Goal: Task Accomplishment & Management: Use online tool/utility

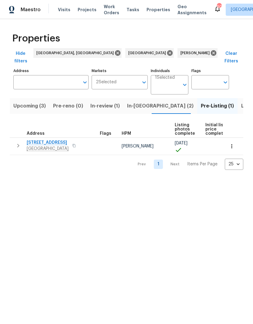
click at [102, 102] on span "In-review (1)" at bounding box center [104, 106] width 29 height 8
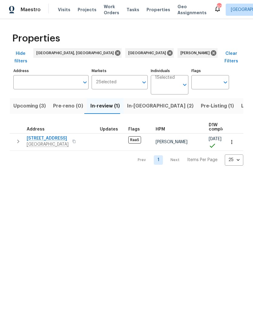
click at [241, 102] on span "Listed (36)" at bounding box center [254, 106] width 26 height 8
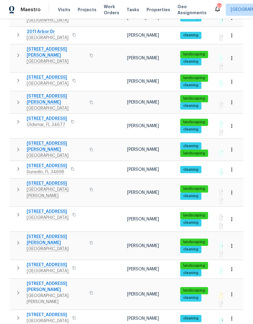
scroll to position [191, 0]
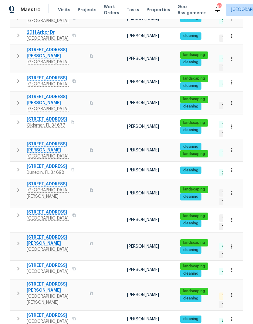
click at [18, 188] on icon "button" at bounding box center [18, 190] width 2 height 4
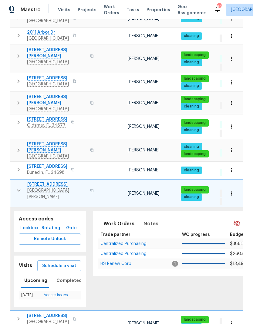
click at [52, 262] on span "Schedule a visit" at bounding box center [59, 266] width 34 height 8
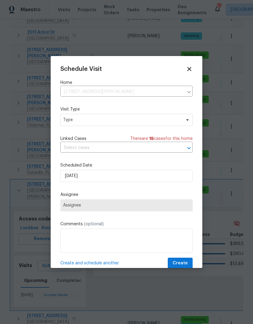
click at [189, 72] on icon at bounding box center [189, 69] width 7 height 7
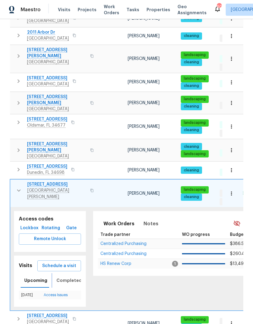
click at [60, 277] on span "Completed" at bounding box center [68, 281] width 25 height 8
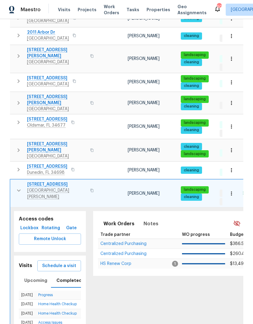
click at [48, 262] on span "Schedule a visit" at bounding box center [59, 266] width 34 height 8
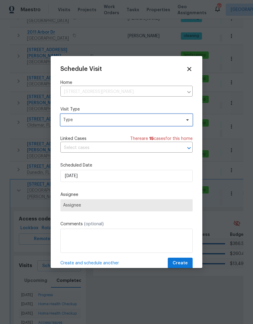
click at [160, 115] on span "Type" at bounding box center [126, 120] width 132 height 12
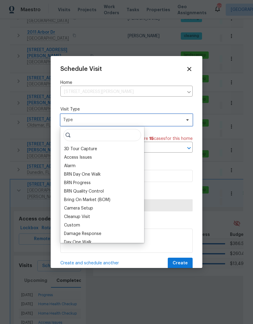
click at [160, 115] on span "Type" at bounding box center [126, 120] width 132 height 12
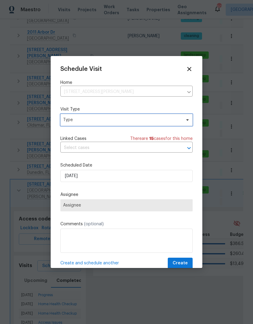
click at [70, 122] on span "Type" at bounding box center [122, 120] width 118 height 6
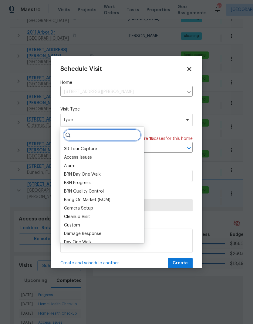
click at [77, 137] on input "search" at bounding box center [102, 135] width 78 height 12
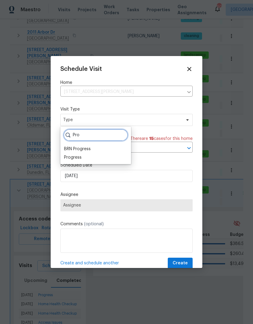
type input "Pro"
click at [68, 157] on div "Progress" at bounding box center [73, 158] width 18 height 6
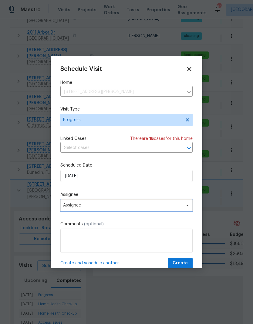
click at [67, 207] on span "Assignee" at bounding box center [122, 205] width 119 height 5
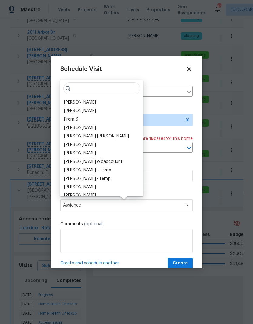
click at [73, 90] on input "search" at bounding box center [101, 88] width 77 height 12
type input "P"
type input ","
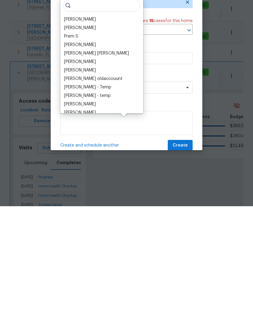
click at [70, 134] on div "[PERSON_NAME]" at bounding box center [80, 137] width 32 height 6
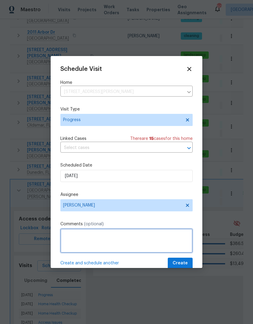
click at [69, 238] on textarea at bounding box center [126, 241] width 132 height 24
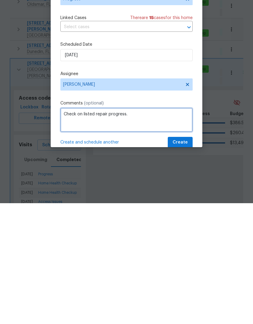
type textarea "Check on listed repair progress."
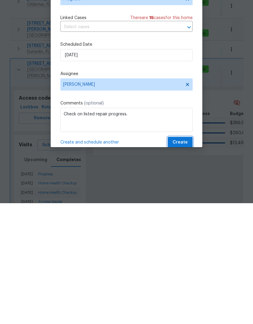
click at [185, 260] on span "Create" at bounding box center [179, 264] width 15 height 8
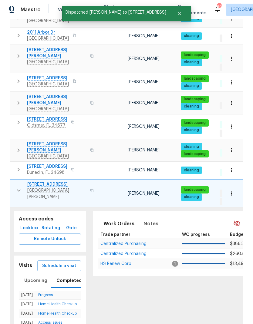
click at [18, 187] on icon "button" at bounding box center [18, 190] width 7 height 7
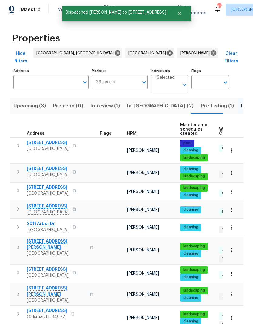
scroll to position [0, 0]
click at [21, 142] on icon "button" at bounding box center [18, 145] width 7 height 7
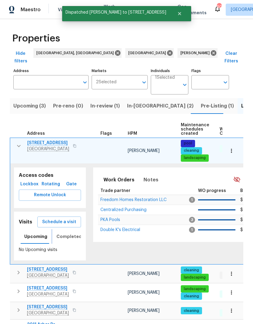
click at [60, 233] on span "Completed" at bounding box center [68, 237] width 25 height 8
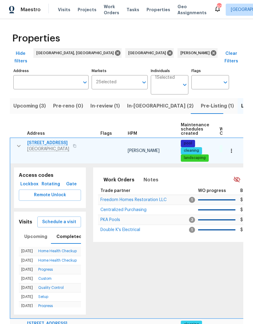
click at [17, 142] on icon "button" at bounding box center [18, 145] width 7 height 7
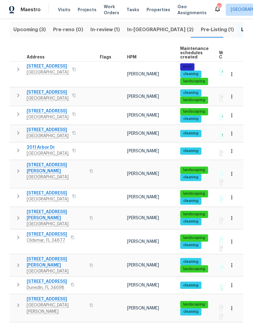
scroll to position [115, 0]
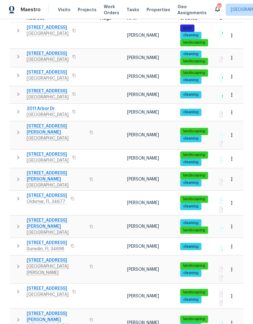
click at [18, 154] on icon "button" at bounding box center [18, 157] width 7 height 7
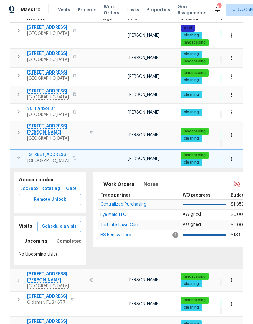
click at [57, 238] on span "Completed" at bounding box center [68, 242] width 25 height 8
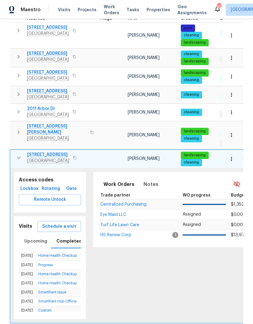
click at [49, 223] on span "Schedule a visit" at bounding box center [59, 227] width 34 height 8
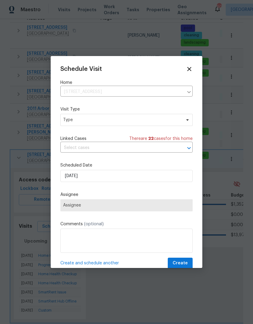
click at [65, 205] on span "Assignee" at bounding box center [126, 205] width 127 height 5
click at [68, 208] on span "Assignee" at bounding box center [126, 205] width 127 height 5
click at [66, 117] on span "Type" at bounding box center [126, 120] width 132 height 12
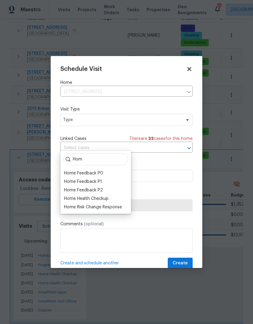
type input "Hom"
click at [68, 196] on div "Home Health Checkup" at bounding box center [86, 199] width 45 height 6
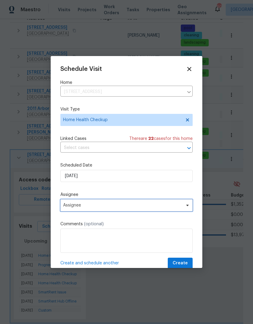
click at [66, 208] on span "Assignee" at bounding box center [122, 205] width 119 height 5
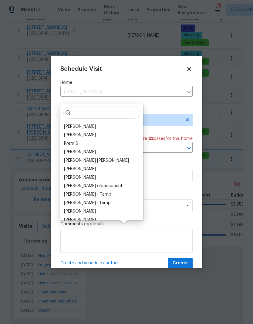
click at [68, 124] on div "[PERSON_NAME]" at bounding box center [80, 127] width 32 height 6
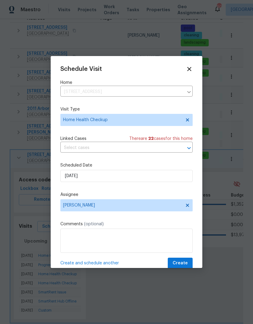
click at [184, 263] on span "Create" at bounding box center [179, 264] width 15 height 8
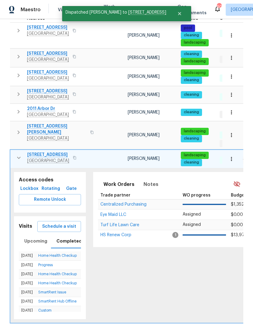
click at [18, 154] on icon "button" at bounding box center [18, 157] width 7 height 7
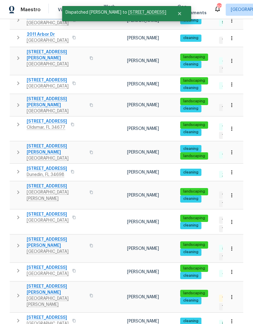
scroll to position [185, 0]
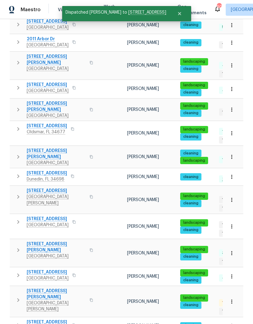
click at [18, 155] on icon "button" at bounding box center [18, 157] width 2 height 4
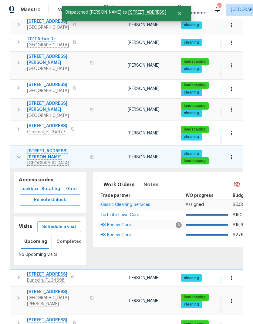
click at [63, 238] on span "Completed" at bounding box center [68, 242] width 25 height 8
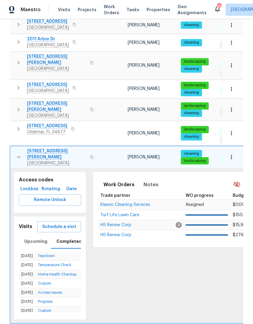
click at [17, 154] on icon "button" at bounding box center [18, 157] width 7 height 7
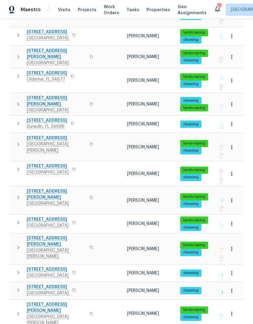
scroll to position [237, 0]
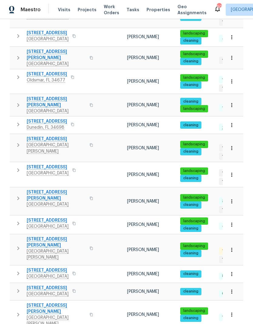
click at [19, 167] on icon "button" at bounding box center [18, 170] width 7 height 7
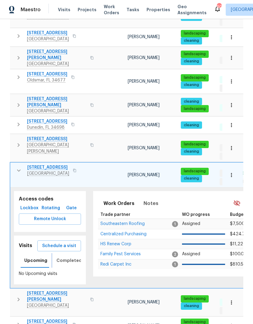
click at [62, 257] on span "Completed" at bounding box center [68, 261] width 25 height 8
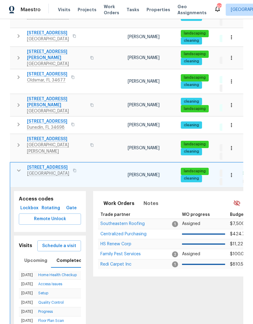
click at [18, 167] on icon "button" at bounding box center [18, 170] width 7 height 7
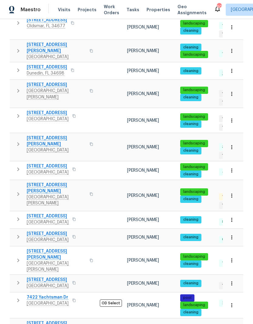
scroll to position [291, 0]
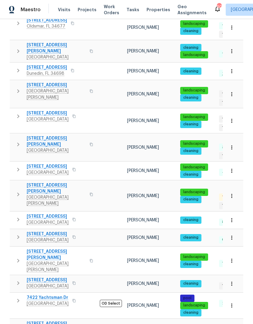
click at [18, 193] on icon "button" at bounding box center [18, 195] width 2 height 4
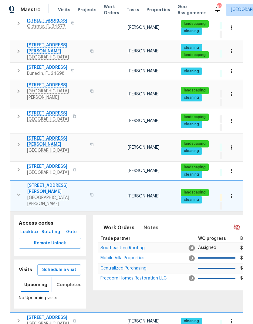
click at [60, 281] on span "Completed" at bounding box center [68, 285] width 25 height 8
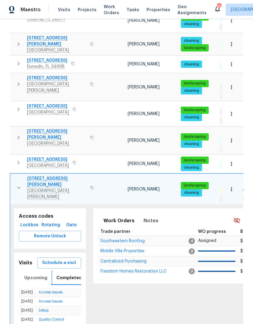
scroll to position [298, 0]
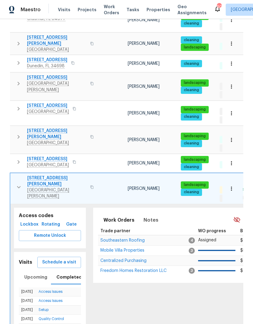
click at [17, 186] on icon "button" at bounding box center [19, 187] width 4 height 2
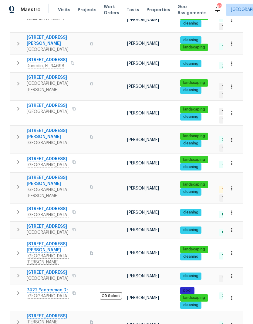
scroll to position [291, 0]
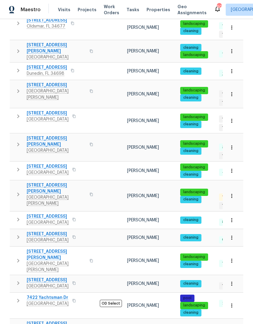
click at [20, 257] on icon "button" at bounding box center [18, 260] width 7 height 7
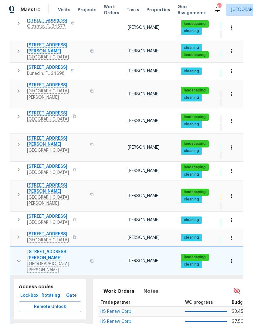
click at [18, 260] on icon "button" at bounding box center [19, 261] width 4 height 2
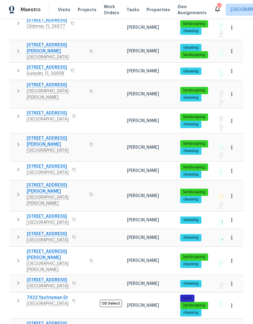
click at [18, 297] on icon "button" at bounding box center [18, 300] width 7 height 7
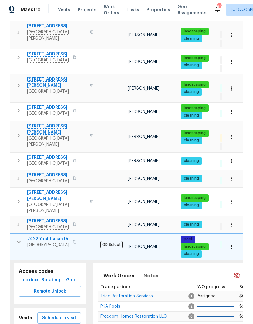
click at [20, 238] on icon "button" at bounding box center [18, 241] width 7 height 7
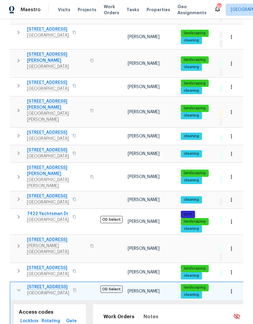
scroll to position [374, 0]
click at [17, 287] on icon "button" at bounding box center [18, 290] width 7 height 7
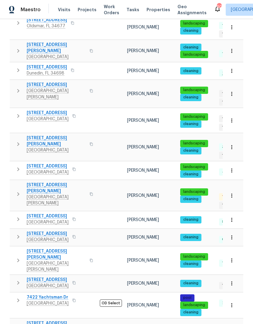
scroll to position [291, 0]
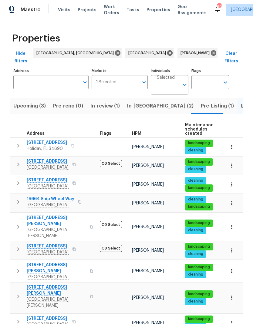
click at [17, 142] on icon "button" at bounding box center [18, 145] width 7 height 7
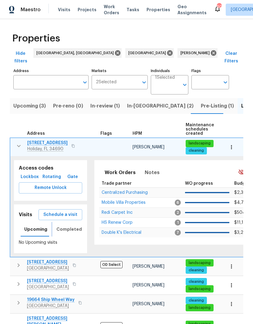
click at [60, 226] on span "Completed" at bounding box center [68, 230] width 25 height 8
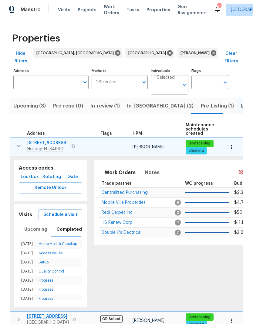
click at [17, 142] on icon "button" at bounding box center [18, 145] width 7 height 7
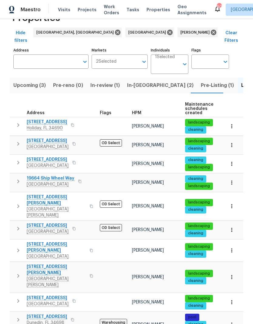
scroll to position [20, 0]
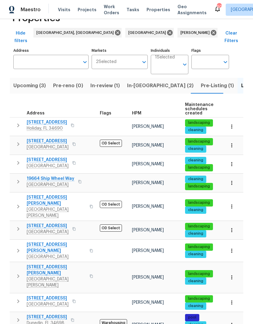
click at [17, 203] on icon "button" at bounding box center [18, 206] width 7 height 7
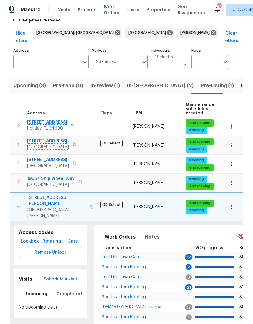
click at [64, 290] on span "Completed" at bounding box center [68, 294] width 25 height 8
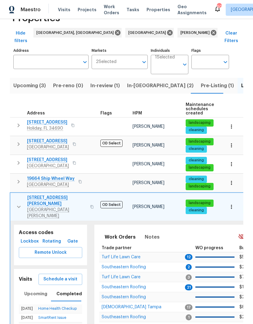
click at [17, 203] on icon "button" at bounding box center [18, 206] width 7 height 7
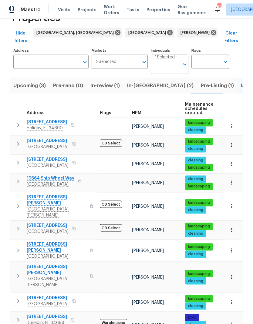
scroll to position [24, 0]
